Goal: Use online tool/utility: Use online tool/utility

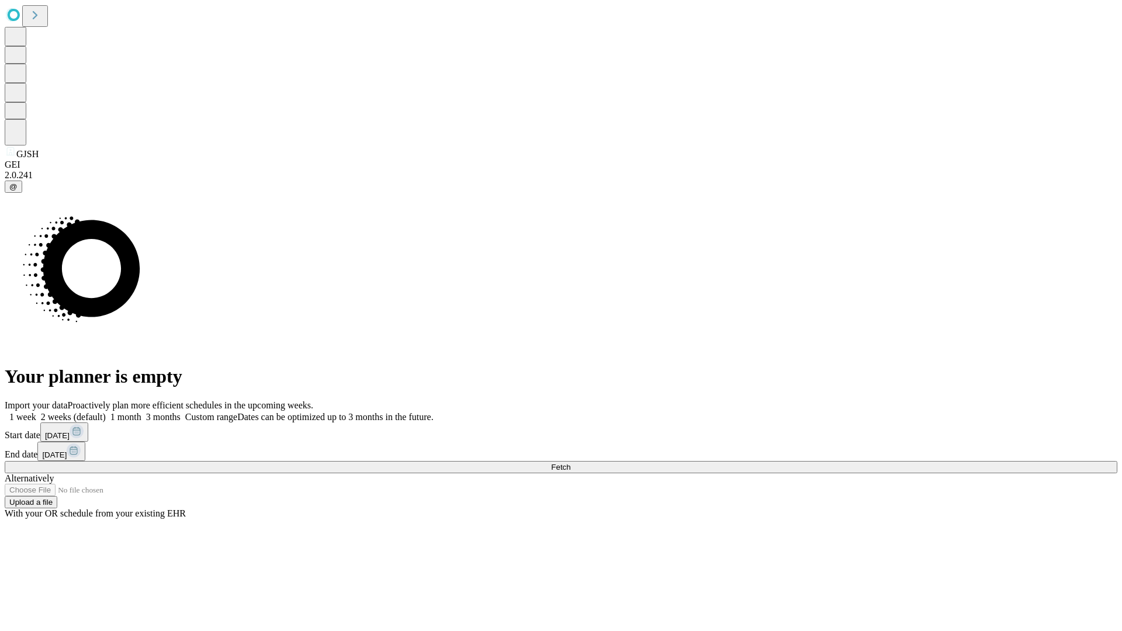
click at [570, 463] on span "Fetch" at bounding box center [560, 467] width 19 height 9
